Goal: Task Accomplishment & Management: Complete application form

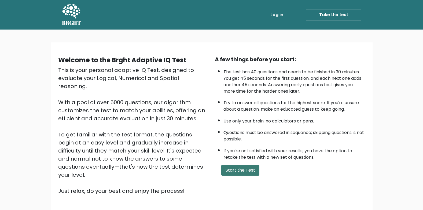
click at [248, 171] on button "Start the Test" at bounding box center [240, 170] width 38 height 11
click at [246, 172] on button "Start the Test" at bounding box center [240, 170] width 38 height 11
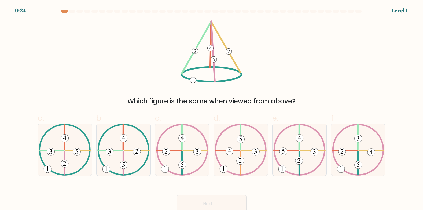
drag, startPoint x: 65, startPoint y: 12, endPoint x: 57, endPoint y: 11, distance: 7.8
click at [57, 11] on div at bounding box center [212, 12] width 354 height 5
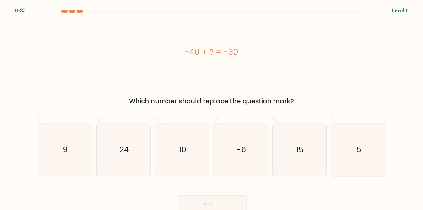
click at [353, 156] on icon "5" at bounding box center [358, 150] width 52 height 52
click at [212, 108] on input "f. 5" at bounding box center [212, 106] width 0 height 3
radio input "true"
click at [229, 204] on button "Next" at bounding box center [212, 203] width 70 height 17
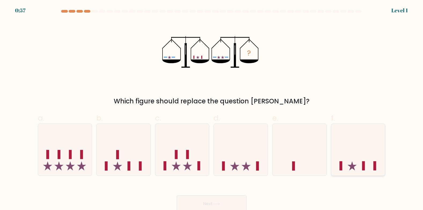
click at [361, 168] on icon at bounding box center [358, 149] width 54 height 45
click at [212, 108] on input "f." at bounding box center [212, 106] width 0 height 3
radio input "true"
click at [233, 201] on button "Next" at bounding box center [212, 203] width 70 height 17
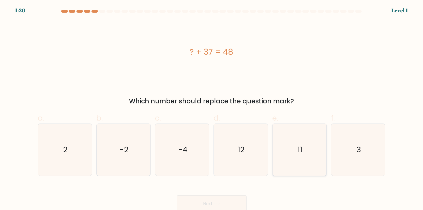
click at [290, 144] on icon "11" at bounding box center [300, 150] width 52 height 52
click at [212, 108] on input "e. 11" at bounding box center [212, 106] width 0 height 3
radio input "true"
click at [232, 201] on button "Next" at bounding box center [212, 203] width 70 height 17
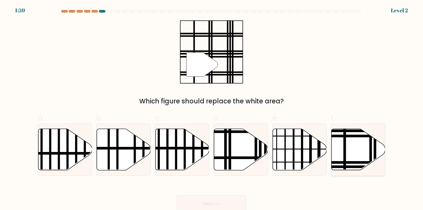
click at [353, 153] on icon at bounding box center [359, 149] width 54 height 41
click at [212, 108] on input "f." at bounding box center [212, 106] width 0 height 3
radio input "true"
click at [201, 201] on button "Next" at bounding box center [212, 203] width 70 height 17
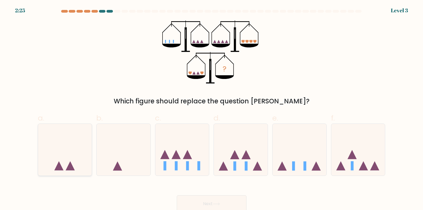
click at [69, 165] on icon at bounding box center [69, 165] width 9 height 9
click at [212, 108] on input "a." at bounding box center [212, 106] width 0 height 3
radio input "true"
click at [201, 204] on button "Next" at bounding box center [212, 203] width 70 height 17
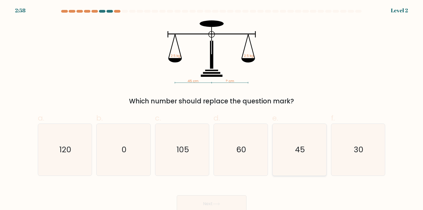
click at [308, 148] on icon "45" at bounding box center [300, 150] width 52 height 52
click at [212, 108] on input "e. 45" at bounding box center [212, 106] width 0 height 3
radio input "true"
click at [220, 197] on button "Next" at bounding box center [212, 203] width 70 height 17
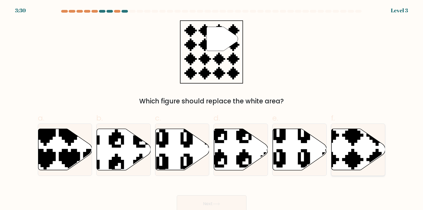
click at [349, 156] on icon at bounding box center [340, 171] width 95 height 95
click at [212, 108] on input "f." at bounding box center [212, 106] width 0 height 3
radio input "true"
click at [219, 201] on button "Next" at bounding box center [212, 203] width 70 height 17
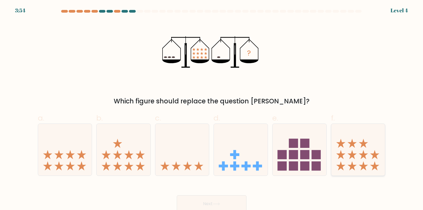
click at [354, 160] on icon at bounding box center [358, 149] width 54 height 45
click at [212, 108] on input "f." at bounding box center [212, 106] width 0 height 3
radio input "true"
click at [223, 200] on button "Next" at bounding box center [212, 203] width 70 height 17
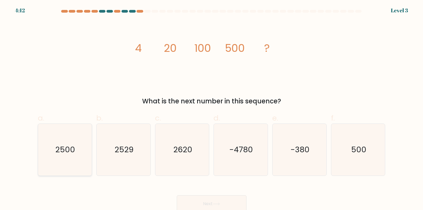
click at [67, 156] on icon "2500" at bounding box center [65, 150] width 52 height 52
click at [212, 108] on input "a. 2500" at bounding box center [212, 106] width 0 height 3
radio input "true"
click at [222, 204] on button "Next" at bounding box center [212, 203] width 70 height 17
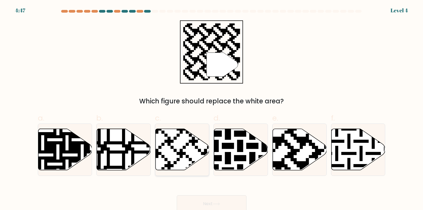
click at [187, 146] on icon at bounding box center [183, 149] width 54 height 41
click at [212, 108] on input "c." at bounding box center [212, 106] width 0 height 3
radio input "true"
click at [210, 201] on button "Next" at bounding box center [212, 203] width 70 height 17
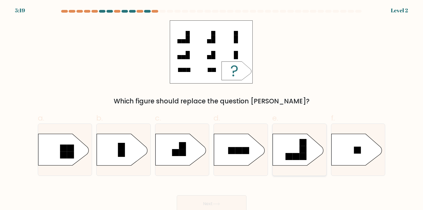
click at [304, 159] on rect at bounding box center [302, 156] width 7 height 7
click at [212, 108] on input "e." at bounding box center [212, 106] width 0 height 3
radio input "true"
click at [233, 199] on button "Next" at bounding box center [212, 203] width 70 height 17
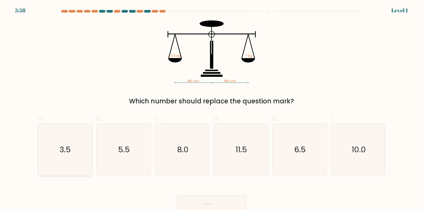
click at [70, 147] on text "3.5" at bounding box center [65, 149] width 11 height 11
click at [212, 108] on input "a. 3.5" at bounding box center [212, 106] width 0 height 3
radio input "true"
click at [206, 203] on button "Next" at bounding box center [212, 203] width 70 height 17
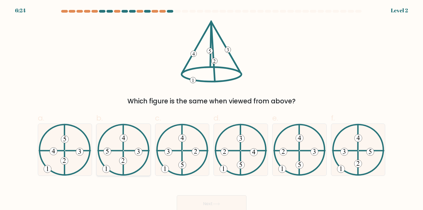
click at [130, 158] on icon at bounding box center [123, 150] width 52 height 52
click at [212, 108] on input "b." at bounding box center [212, 106] width 0 height 3
radio input "true"
click at [197, 198] on button "Next" at bounding box center [212, 203] width 70 height 17
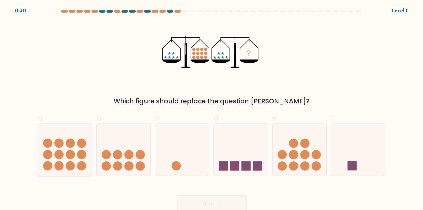
click at [73, 153] on circle at bounding box center [70, 154] width 9 height 9
click at [212, 108] on input "a." at bounding box center [212, 106] width 0 height 3
radio input "true"
click at [203, 201] on button "Next" at bounding box center [212, 203] width 70 height 17
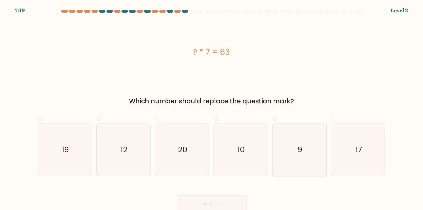
click at [304, 146] on icon "9" at bounding box center [300, 150] width 52 height 52
click at [212, 108] on input "e. 9" at bounding box center [212, 106] width 0 height 3
radio input "true"
click at [213, 204] on button "Next" at bounding box center [212, 203] width 70 height 17
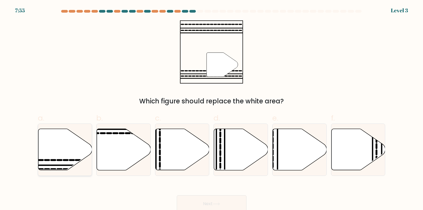
click at [59, 164] on icon at bounding box center [65, 149] width 54 height 41
click at [212, 108] on input "a." at bounding box center [212, 106] width 0 height 3
radio input "true"
click at [216, 201] on button "Next" at bounding box center [212, 203] width 70 height 17
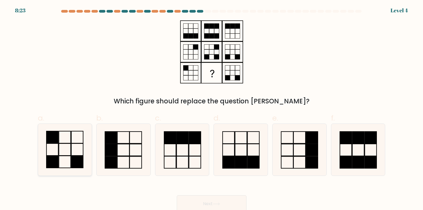
click at [73, 151] on icon at bounding box center [65, 150] width 52 height 52
click at [212, 108] on input "a." at bounding box center [212, 106] width 0 height 3
radio input "true"
click at [225, 200] on button "Next" at bounding box center [212, 203] width 70 height 17
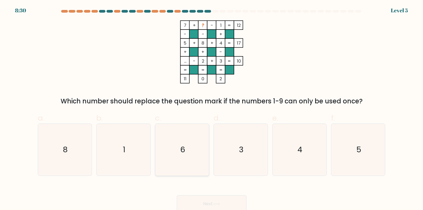
click at [203, 155] on icon "6" at bounding box center [182, 150] width 52 height 52
click at [212, 108] on input "c. 6" at bounding box center [212, 106] width 0 height 3
radio input "true"
click at [218, 200] on button "Next" at bounding box center [212, 203] width 70 height 17
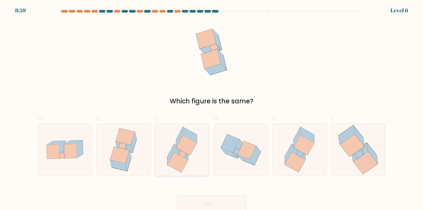
click at [184, 157] on icon at bounding box center [183, 153] width 8 height 7
click at [212, 108] on input "c." at bounding box center [212, 106] width 0 height 3
radio input "true"
click at [210, 200] on button "Next" at bounding box center [212, 203] width 70 height 17
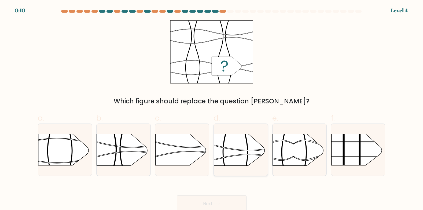
click at [241, 156] on rect at bounding box center [214, 125] width 140 height 106
click at [212, 108] on input "d." at bounding box center [212, 106] width 0 height 3
radio input "true"
click at [220, 202] on icon at bounding box center [216, 203] width 7 height 3
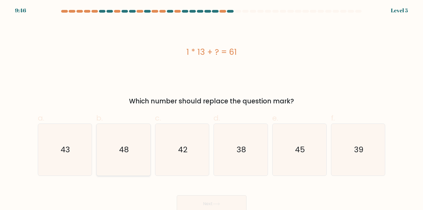
click at [104, 151] on icon "48" at bounding box center [124, 150] width 52 height 52
click at [212, 108] on input "b. 48" at bounding box center [212, 106] width 0 height 3
radio input "true"
click at [235, 199] on button "Next" at bounding box center [212, 203] width 70 height 17
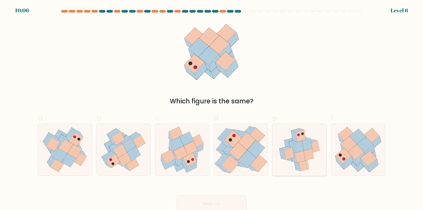
click at [304, 164] on icon at bounding box center [304, 165] width 10 height 12
click at [212, 108] on input "e." at bounding box center [212, 106] width 0 height 3
radio input "true"
click at [212, 198] on button "Next" at bounding box center [212, 203] width 70 height 17
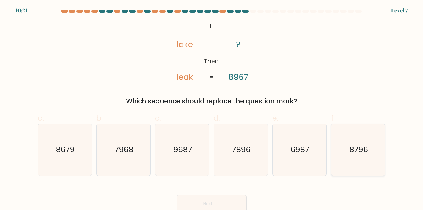
click at [354, 152] on text "8796" at bounding box center [358, 149] width 19 height 11
click at [212, 108] on input "f. 8796" at bounding box center [212, 106] width 0 height 3
radio input "true"
click at [237, 202] on button "Next" at bounding box center [212, 203] width 70 height 17
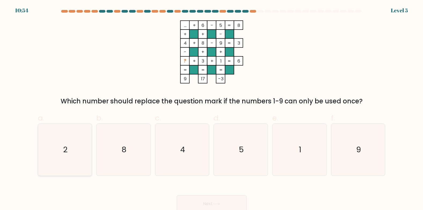
click at [70, 149] on icon "2" at bounding box center [65, 150] width 52 height 52
click at [212, 108] on input "a. 2" at bounding box center [212, 106] width 0 height 3
radio input "true"
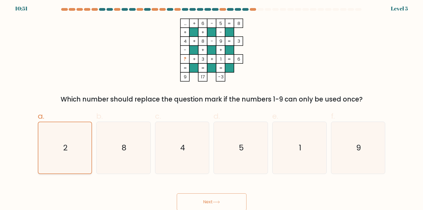
scroll to position [2, 0]
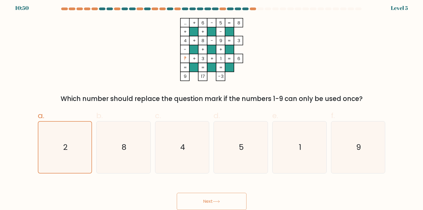
click at [206, 194] on button "Next" at bounding box center [212, 201] width 70 height 17
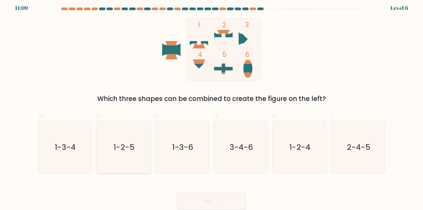
click at [122, 147] on text "1-2-5" at bounding box center [123, 147] width 21 height 11
click at [212, 106] on input "b. 1-2-5" at bounding box center [212, 103] width 0 height 3
radio input "true"
click at [234, 201] on button "Next" at bounding box center [212, 201] width 70 height 17
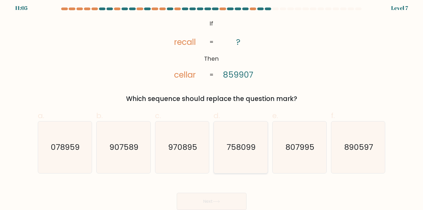
click at [244, 156] on icon "758099" at bounding box center [241, 147] width 52 height 52
click at [212, 106] on input "d. 758099" at bounding box center [212, 103] width 0 height 3
radio input "true"
click at [219, 199] on button "Next" at bounding box center [212, 201] width 70 height 17
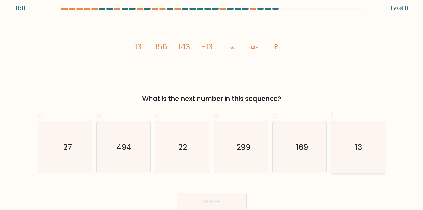
click at [370, 151] on icon "13" at bounding box center [358, 147] width 52 height 52
click at [212, 106] on input "f. 13" at bounding box center [212, 103] width 0 height 3
radio input "true"
click at [210, 203] on button "Next" at bounding box center [212, 201] width 70 height 17
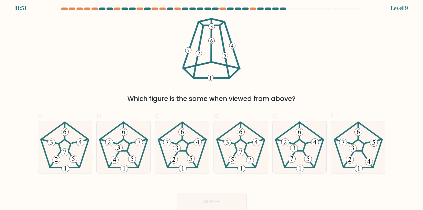
scroll to position [0, 0]
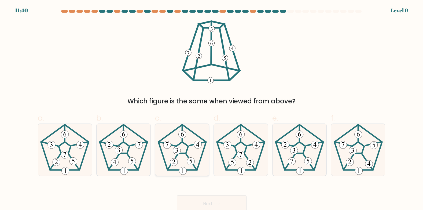
click at [182, 141] on 258 at bounding box center [182, 133] width 0 height 16
click at [212, 108] on input "c." at bounding box center [212, 106] width 0 height 3
radio input "true"
click at [213, 193] on div "Next" at bounding box center [212, 197] width 354 height 30
click at [213, 199] on button "Next" at bounding box center [212, 203] width 70 height 17
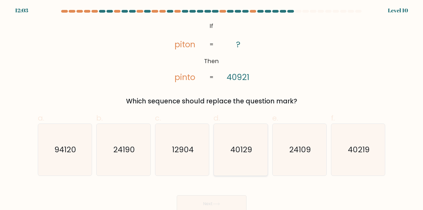
click at [242, 159] on icon "40129" at bounding box center [241, 150] width 52 height 52
click at [212, 108] on input "d. 40129" at bounding box center [212, 106] width 0 height 3
radio input "true"
click at [223, 199] on button "Next" at bounding box center [212, 203] width 70 height 17
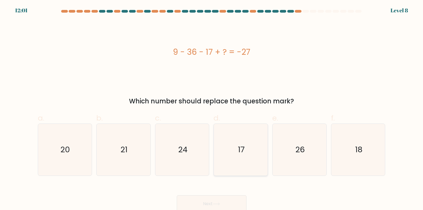
click at [242, 158] on icon "17" at bounding box center [241, 150] width 52 height 52
click at [212, 108] on input "d. 17" at bounding box center [212, 106] width 0 height 3
radio input "true"
click at [222, 201] on button "Next" at bounding box center [212, 203] width 70 height 17
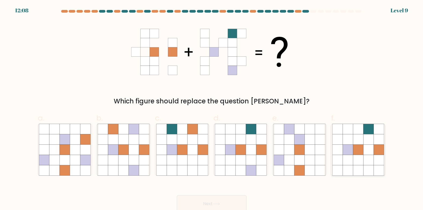
click at [354, 150] on icon at bounding box center [358, 149] width 10 height 10
click at [212, 108] on input "f." at bounding box center [212, 106] width 0 height 3
radio input "true"
click at [217, 207] on button "Next" at bounding box center [212, 203] width 70 height 17
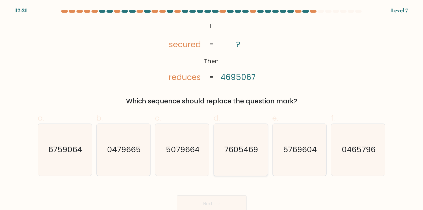
click at [239, 157] on icon "7605469" at bounding box center [241, 150] width 52 height 52
click at [212, 108] on input "d. 7605469" at bounding box center [212, 106] width 0 height 3
radio input "true"
click at [220, 201] on button "Next" at bounding box center [212, 203] width 70 height 17
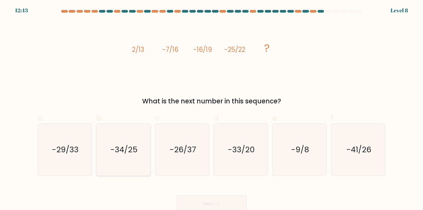
click at [130, 154] on text "-34/25" at bounding box center [123, 149] width 27 height 11
click at [212, 108] on input "b. -34/25" at bounding box center [212, 106] width 0 height 3
radio input "true"
click at [213, 200] on button "Next" at bounding box center [212, 203] width 70 height 17
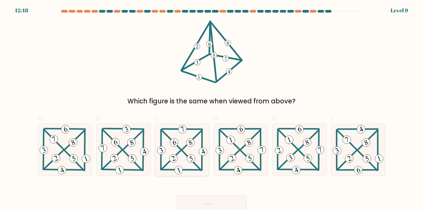
click at [181, 149] on 201 at bounding box center [171, 139] width 19 height 19
click at [212, 108] on input "c." at bounding box center [212, 106] width 0 height 3
radio input "true"
click at [210, 199] on button "Next" at bounding box center [212, 203] width 70 height 17
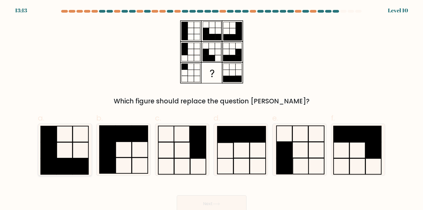
click at [65, 150] on icon at bounding box center [65, 150] width 52 height 52
click at [212, 108] on input "a." at bounding box center [212, 106] width 0 height 3
radio input "true"
click at [210, 203] on button "Next" at bounding box center [212, 203] width 70 height 17
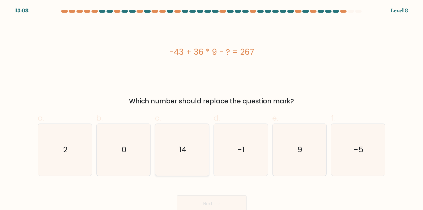
click at [178, 151] on icon "14" at bounding box center [182, 150] width 52 height 52
click at [212, 108] on input "c. 14" at bounding box center [212, 106] width 0 height 3
radio input "true"
click at [216, 203] on icon at bounding box center [216, 203] width 7 height 3
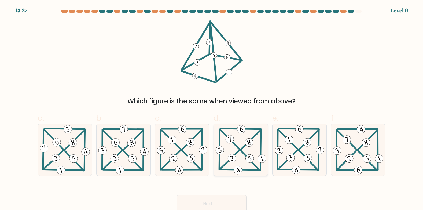
click at [242, 154] on icon at bounding box center [240, 150] width 53 height 52
click at [212, 108] on input "d." at bounding box center [212, 106] width 0 height 3
radio input "true"
click at [222, 200] on button "Next" at bounding box center [212, 203] width 70 height 17
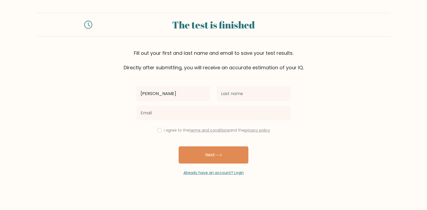
type input "[PERSON_NAME]"
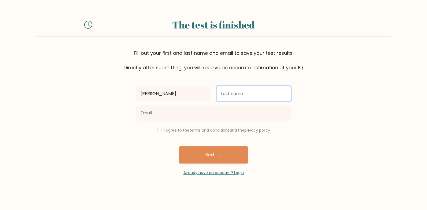
click at [246, 94] on input "text" at bounding box center [254, 93] width 74 height 15
type input "nabeel"
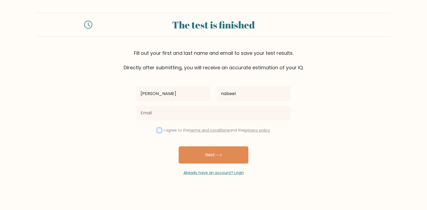
click at [159, 129] on input "checkbox" at bounding box center [159, 130] width 4 height 4
checkbox input "true"
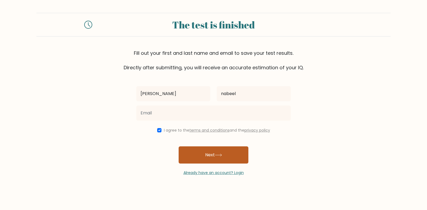
click at [216, 155] on icon at bounding box center [218, 154] width 7 height 3
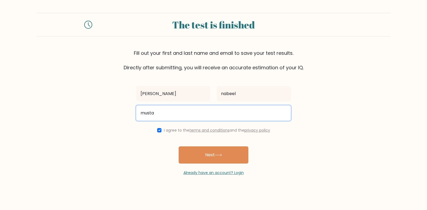
click at [160, 113] on input "musta" at bounding box center [213, 112] width 154 height 15
paste input "ostafa.nabil@nexperience.org"
type input "mostafa.nabil@nexperience.org"
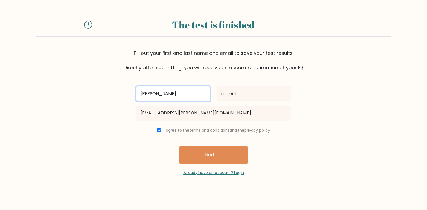
click at [148, 94] on input "mustafa" at bounding box center [173, 93] width 74 height 15
type input "mostafa"
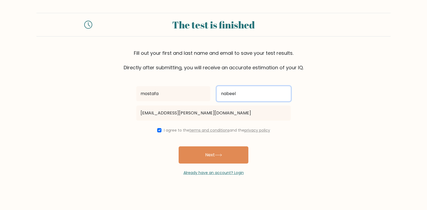
click at [234, 95] on input "nabeel" at bounding box center [254, 93] width 74 height 15
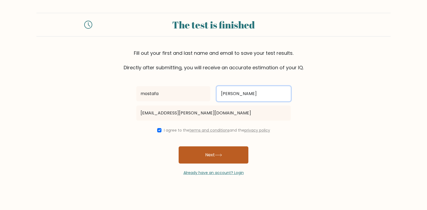
type input "nabil"
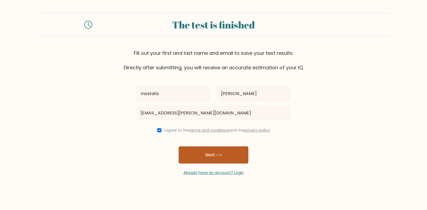
click at [234, 150] on button "Next" at bounding box center [214, 154] width 70 height 17
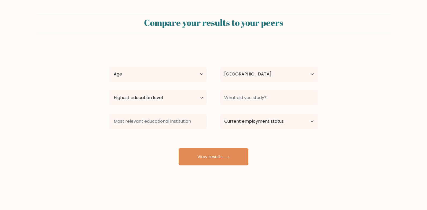
select select "EG"
click at [172, 73] on select "Age Under 18 years old 18-24 years old 25-34 years old 35-44 years old 45-54 ye…" at bounding box center [158, 74] width 98 height 15
select select "35_44"
click at [109, 67] on select "Age Under 18 years old 18-24 years old 25-34 years old 35-44 years old 45-54 ye…" at bounding box center [158, 74] width 98 height 15
click at [153, 100] on select "Highest education level No schooling Primary Lower Secondary Upper Secondary Oc…" at bounding box center [158, 97] width 98 height 15
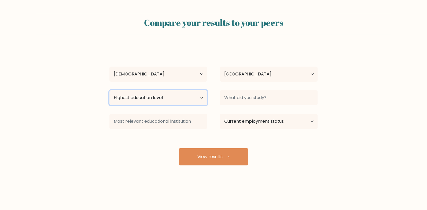
select select "masters_degree"
click at [109, 90] on select "Highest education level No schooling Primary Lower Secondary Upper Secondary Oc…" at bounding box center [158, 97] width 98 height 15
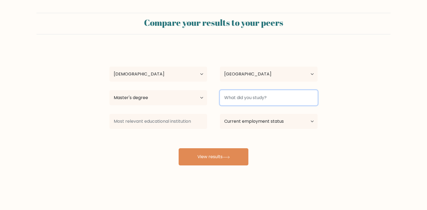
click at [276, 97] on input at bounding box center [269, 97] width 98 height 15
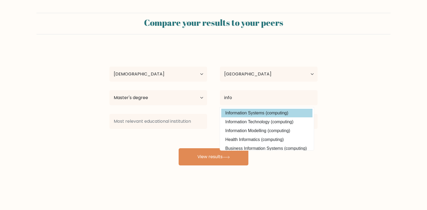
click at [273, 111] on option "Information Systems (computing)" at bounding box center [266, 113] width 91 height 9
type input "Information Systems"
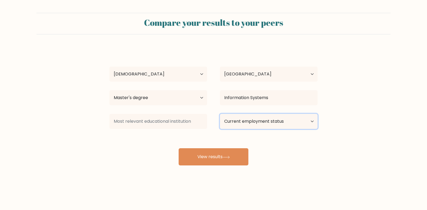
click at [272, 124] on select "Current employment status Employed Student Retired Other / prefer not to answer" at bounding box center [269, 121] width 98 height 15
select select "employed"
click at [220, 114] on select "Current employment status Employed Student Retired Other / prefer not to answer" at bounding box center [269, 121] width 98 height 15
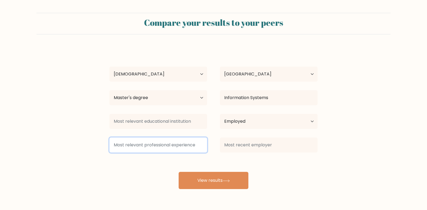
click at [170, 145] on input at bounding box center [158, 144] width 98 height 15
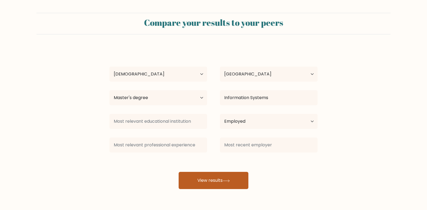
click at [220, 177] on button "View results" at bounding box center [214, 180] width 70 height 17
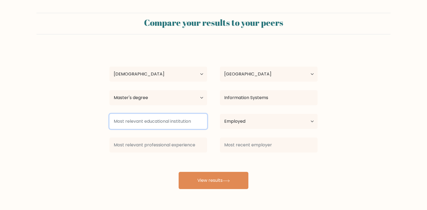
click at [149, 122] on input at bounding box center [158, 121] width 98 height 15
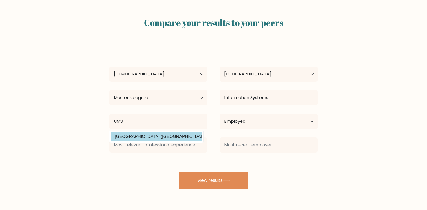
click at [179, 135] on option "University of Medical Sciences and Technology (Sudan)" at bounding box center [156, 136] width 91 height 9
type input "[GEOGRAPHIC_DATA]"
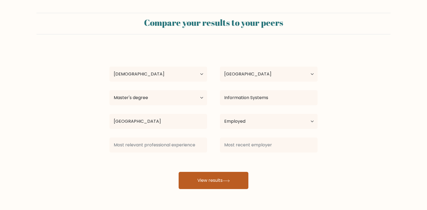
click at [207, 181] on button "View results" at bounding box center [214, 180] width 70 height 17
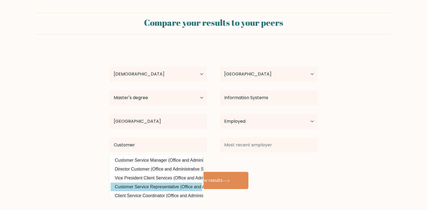
click at [168, 184] on option "Customer Service Representative (Office and Administrative Support)" at bounding box center [156, 186] width 91 height 9
type input "Customer Service Representative"
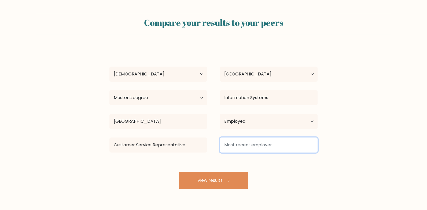
click at [253, 145] on input at bounding box center [269, 144] width 98 height 15
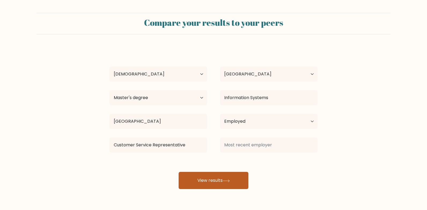
click at [233, 181] on button "View results" at bounding box center [214, 180] width 70 height 17
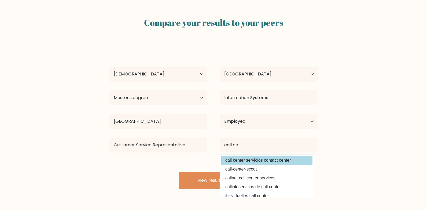
click at [281, 161] on option "call center servicios contact center" at bounding box center [266, 160] width 91 height 9
type input "call center servicios contact center"
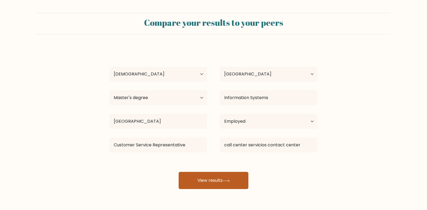
click at [223, 181] on button "View results" at bounding box center [214, 180] width 70 height 17
